Goal: Information Seeking & Learning: Learn about a topic

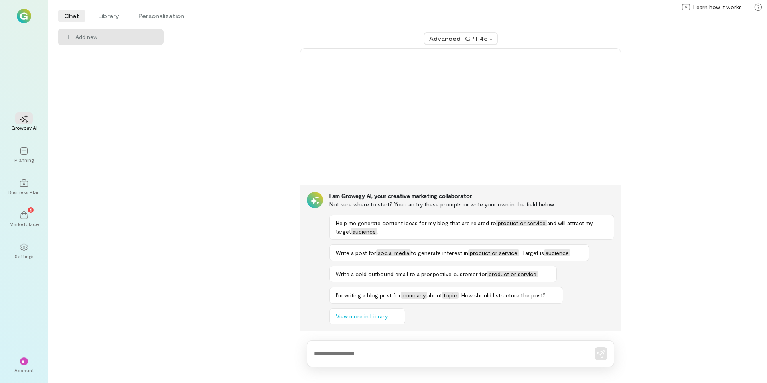
drag, startPoint x: 114, startPoint y: 15, endPoint x: 116, endPoint y: 28, distance: 13.1
click at [114, 15] on li "Library" at bounding box center [109, 16] width 34 height 13
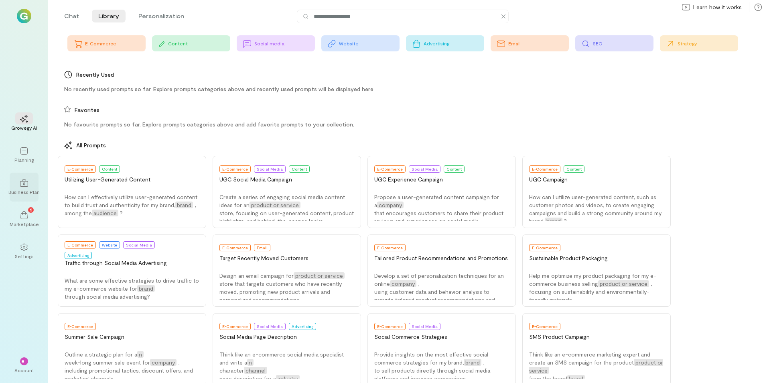
click at [25, 192] on div "Business Plan" at bounding box center [23, 192] width 31 height 6
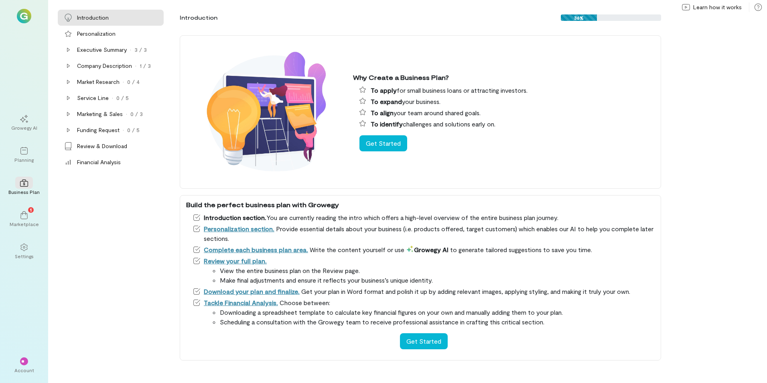
click at [730, 57] on div "Why Create a Business Plan? To apply for small business loans or attracting inv…" at bounding box center [470, 204] width 594 height 357
click at [735, 92] on div "Why Create a Business Plan? To apply for small business loans or attracting inv…" at bounding box center [470, 204] width 594 height 357
click at [100, 50] on div "Executive Summary" at bounding box center [102, 50] width 50 height 8
click at [102, 116] on div "Company Description" at bounding box center [104, 114] width 55 height 8
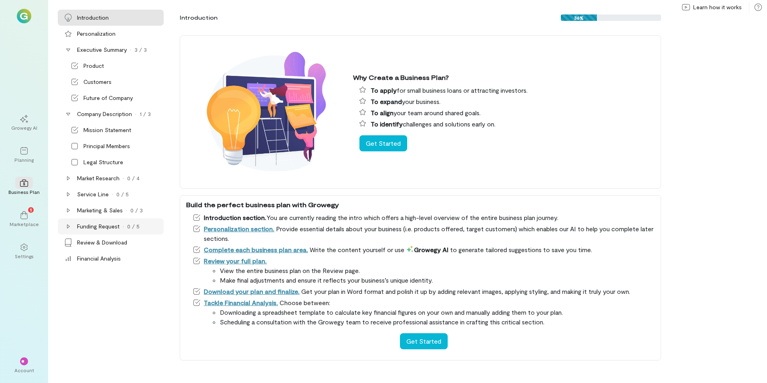
click at [91, 227] on div "Funding Request" at bounding box center [98, 226] width 43 height 8
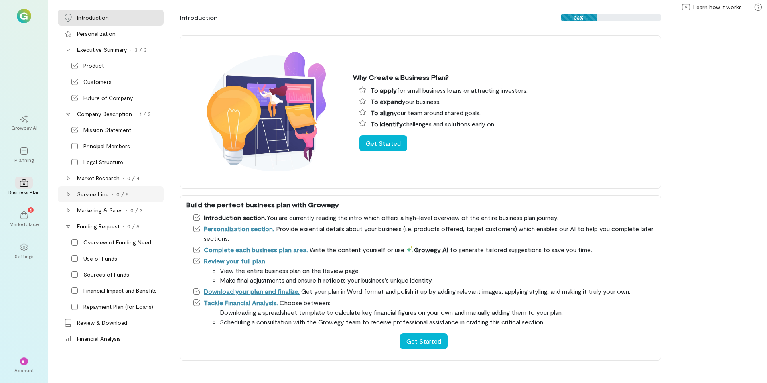
click at [102, 194] on div "Service Line" at bounding box center [93, 194] width 32 height 8
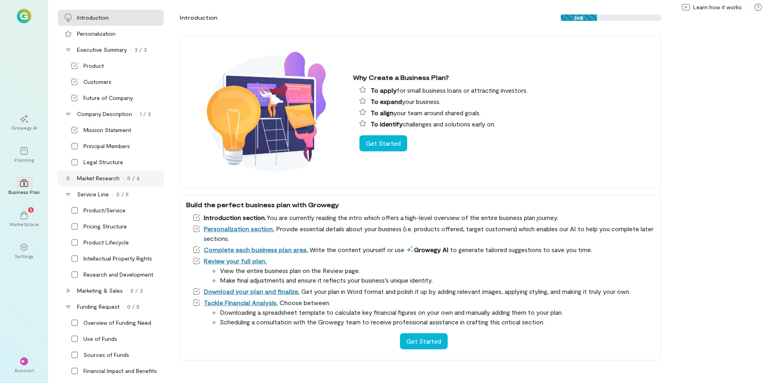
click at [108, 177] on div "Market Research" at bounding box center [98, 178] width 43 height 8
click at [19, 217] on div "1" at bounding box center [24, 215] width 18 height 12
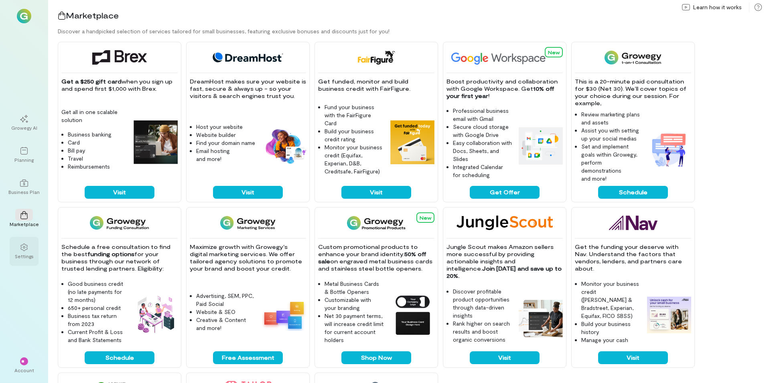
click at [18, 251] on div at bounding box center [24, 247] width 18 height 12
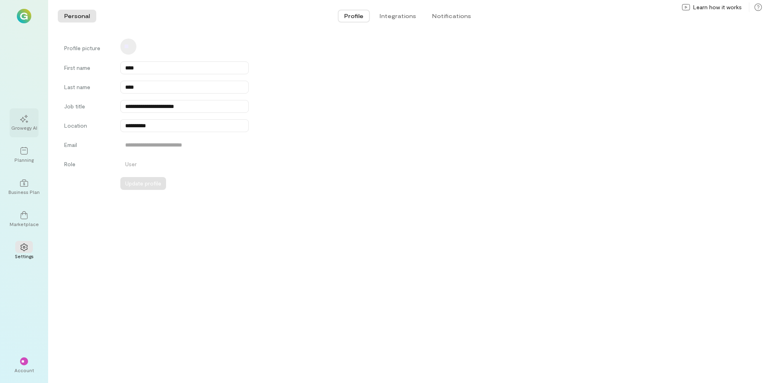
click at [26, 131] on div "Growegy AI" at bounding box center [24, 122] width 29 height 29
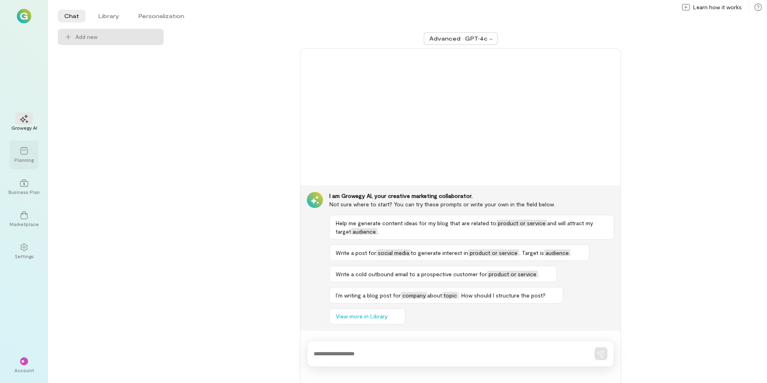
click at [24, 154] on icon at bounding box center [23, 151] width 7 height 8
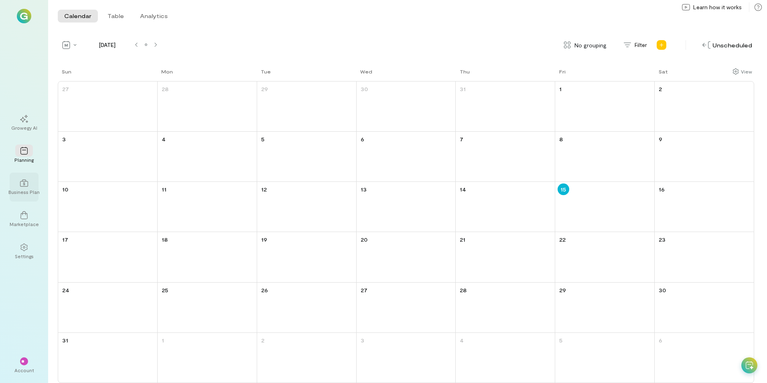
click at [33, 191] on div "Business Plan" at bounding box center [23, 192] width 31 height 6
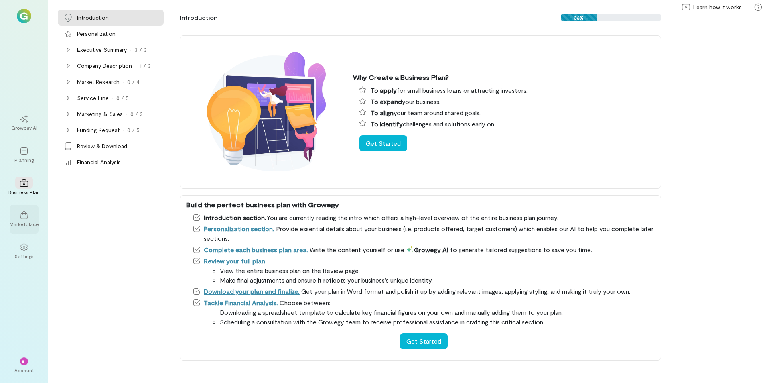
click at [26, 221] on div "Marketplace" at bounding box center [24, 224] width 29 height 6
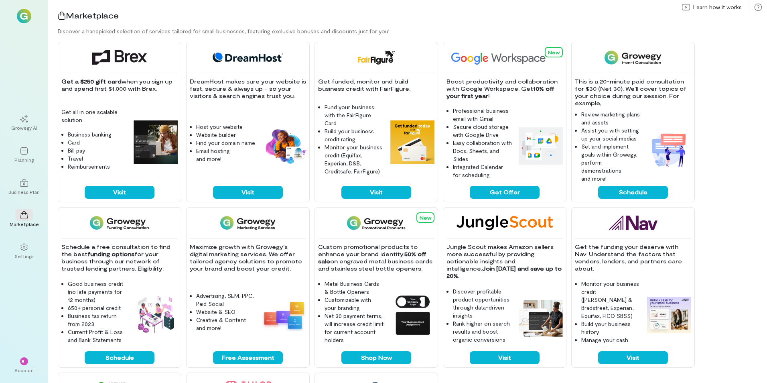
click at [28, 15] on img at bounding box center [24, 16] width 14 height 14
click at [20, 191] on div "Business Plan" at bounding box center [23, 192] width 31 height 6
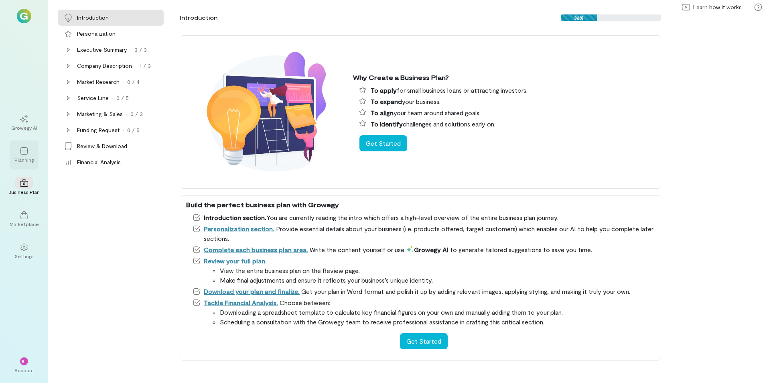
click at [24, 154] on icon at bounding box center [24, 151] width 8 height 8
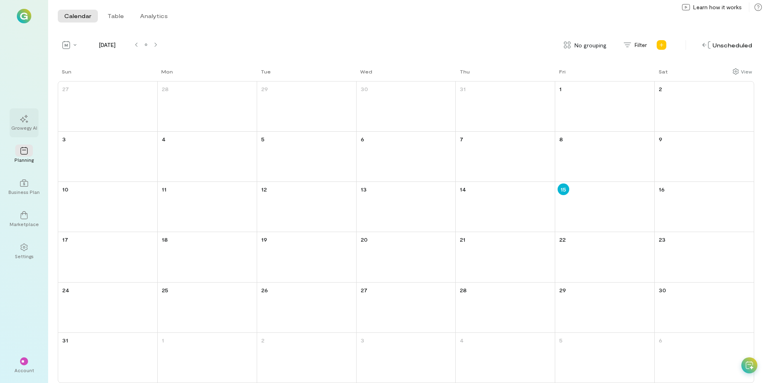
click at [27, 124] on div at bounding box center [24, 118] width 18 height 12
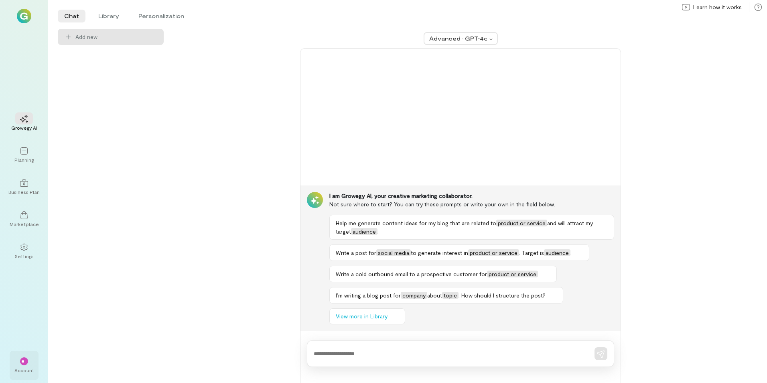
click at [22, 363] on div "**" at bounding box center [24, 361] width 8 height 8
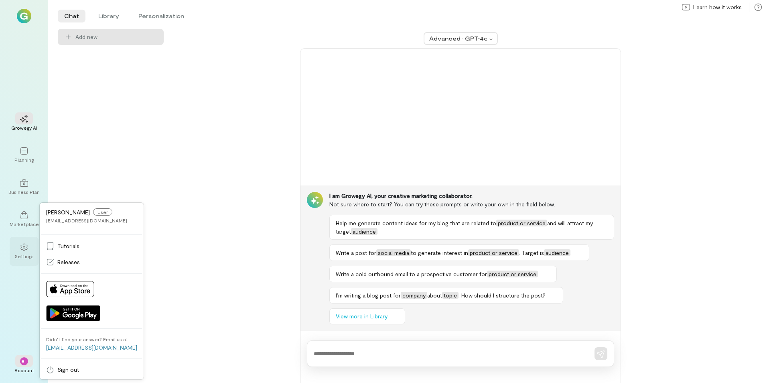
click at [23, 260] on div "Settings" at bounding box center [24, 251] width 29 height 29
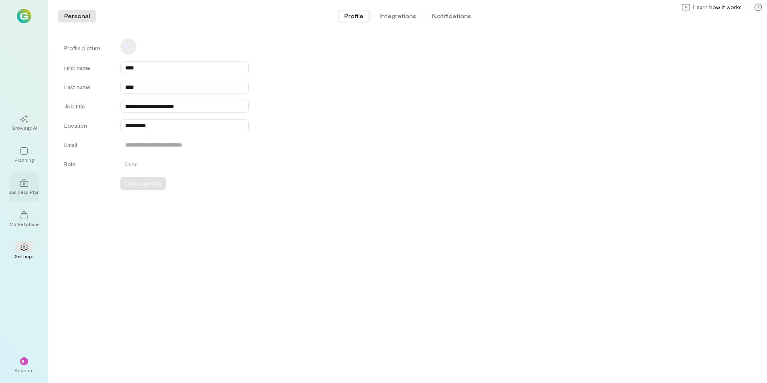
click at [34, 183] on div "Business Plan" at bounding box center [24, 187] width 29 height 29
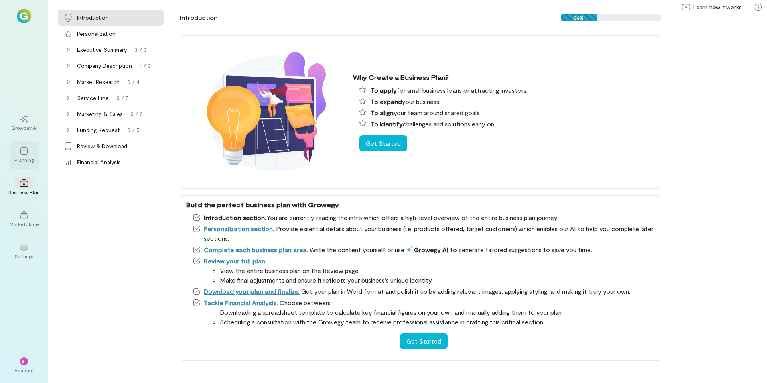
click at [30, 160] on div "Planning" at bounding box center [23, 159] width 19 height 6
